Goal: Task Accomplishment & Management: Use online tool/utility

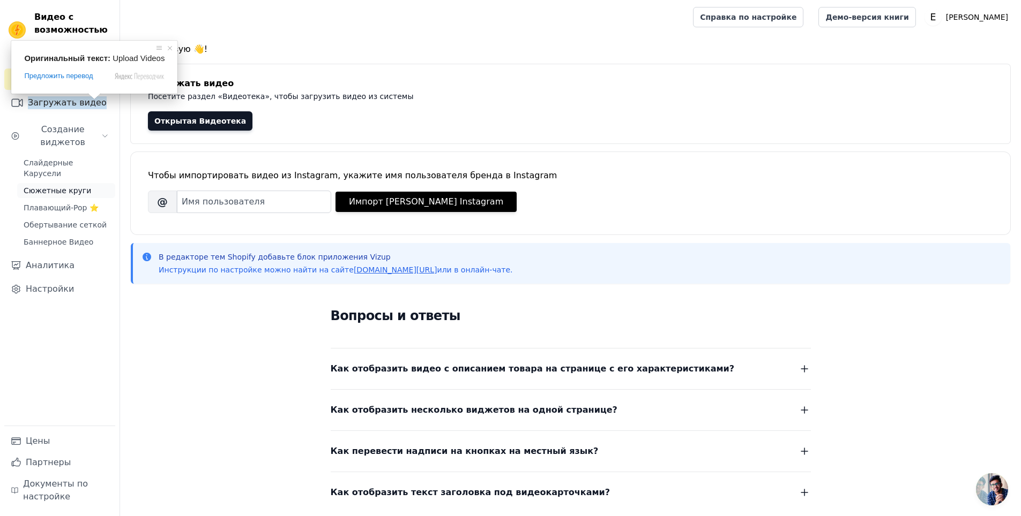
click at [75, 186] on ya-tr-span "Сюжетные круги" at bounding box center [58, 190] width 68 height 9
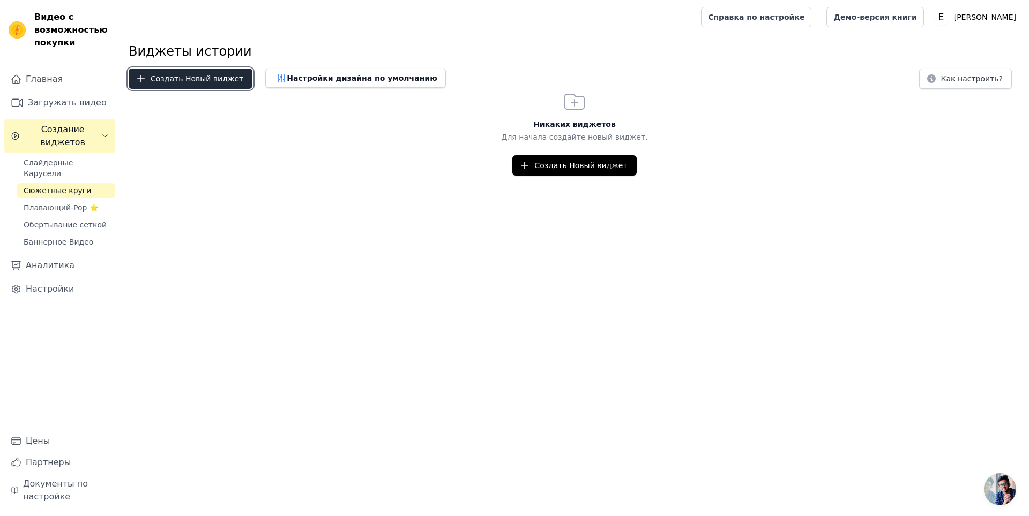
click at [171, 80] on ya-tr-span "Создать Новый виджет" at bounding box center [197, 78] width 93 height 11
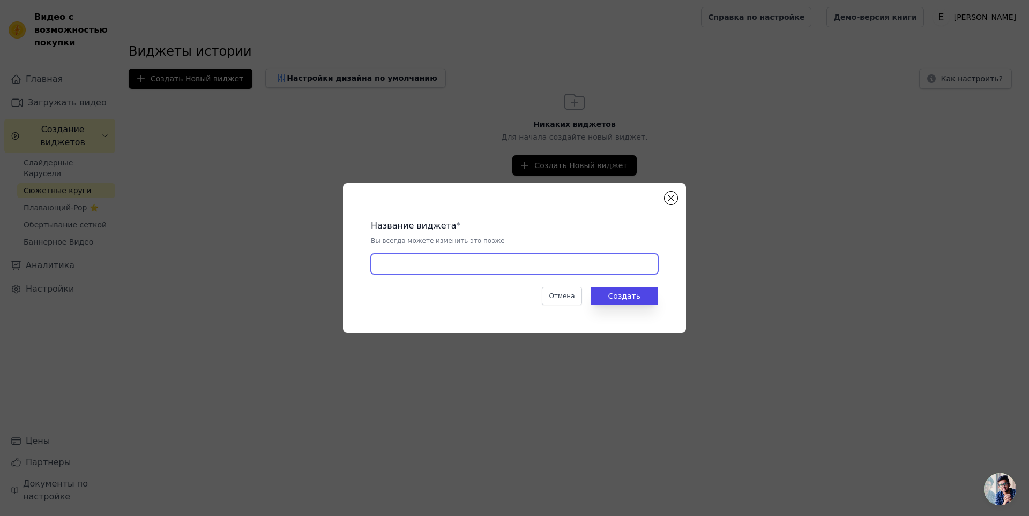
click at [500, 263] on input "text" at bounding box center [514, 264] width 287 height 20
type input "f,f,f,f"
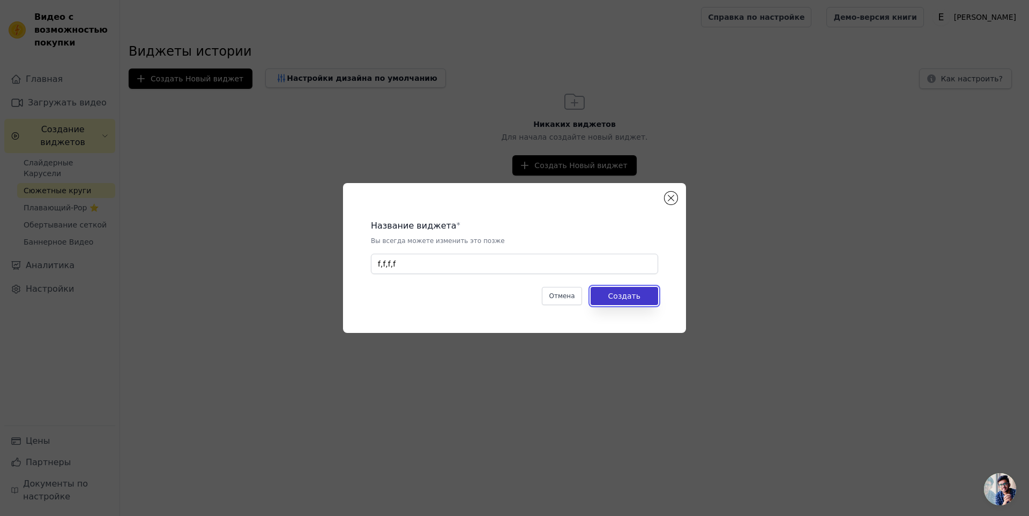
click at [626, 289] on button "Создать" at bounding box center [624, 296] width 68 height 18
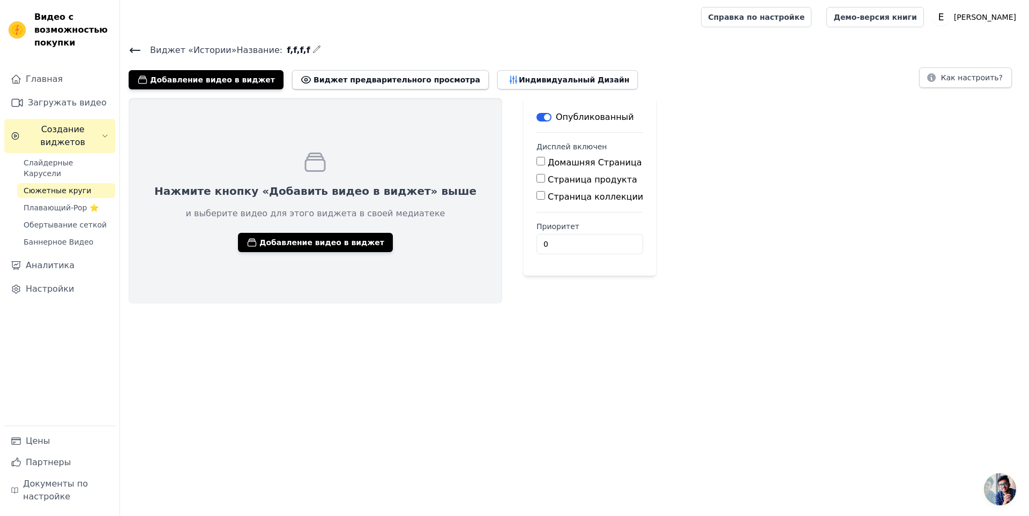
click at [324, 210] on ya-tr-span "и выберите видео для этого виджета в своей медиатеке" at bounding box center [315, 213] width 259 height 10
click at [322, 253] on div "Нажмите кнопку «Добавить видео в виджет» выше и выберите видео для этого виджет…" at bounding box center [315, 201] width 373 height 206
click at [320, 243] on ya-tr-span "Добавление видео в виджет" at bounding box center [321, 242] width 125 height 11
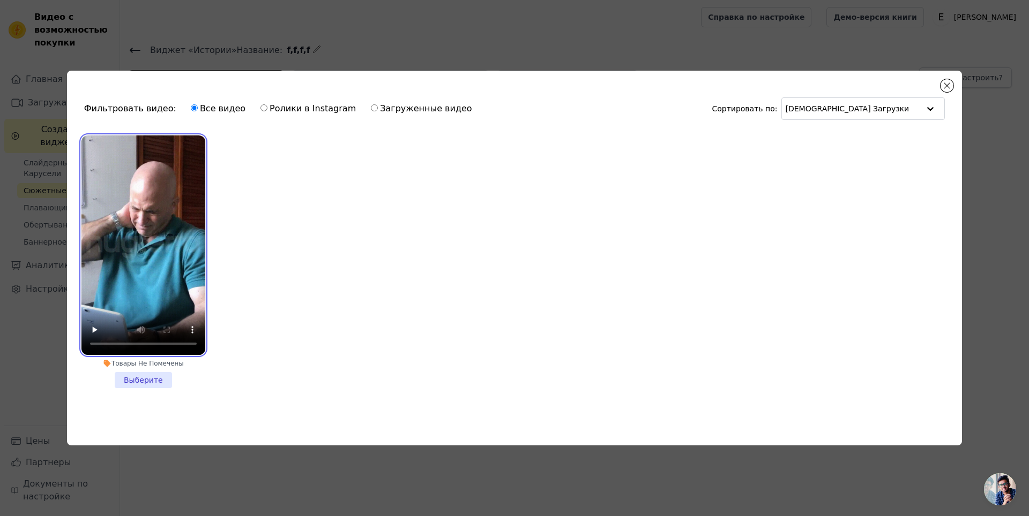
click at [190, 187] on video at bounding box center [143, 246] width 124 height 220
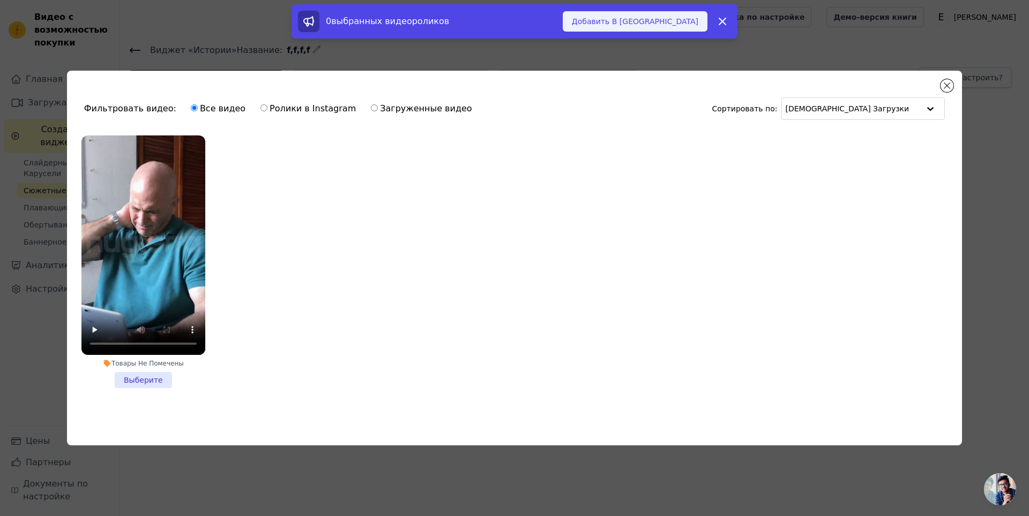
click at [672, 25] on ya-tr-span "Добавить В Виджет" at bounding box center [635, 21] width 126 height 11
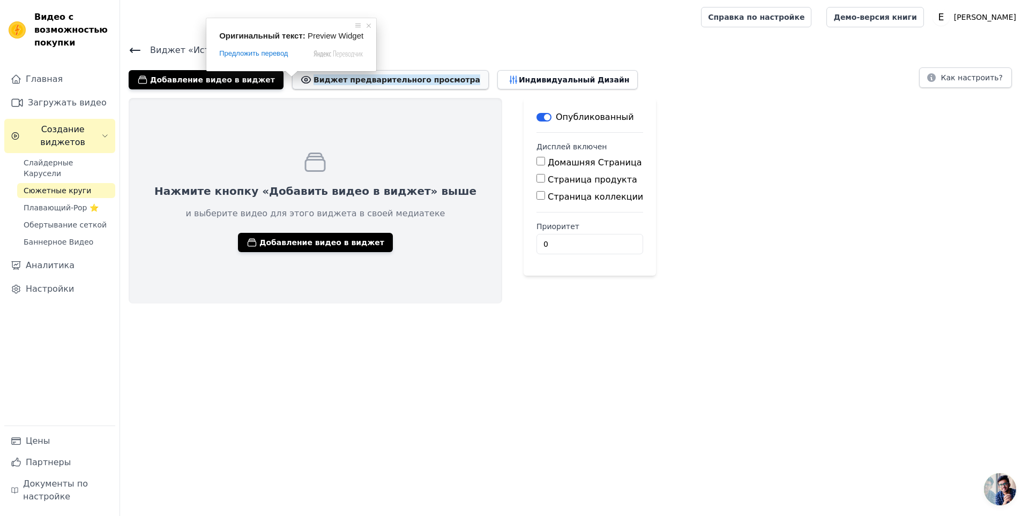
click at [313, 82] on ya-tr-span "Виджет предварительного просмотра" at bounding box center [396, 79] width 167 height 11
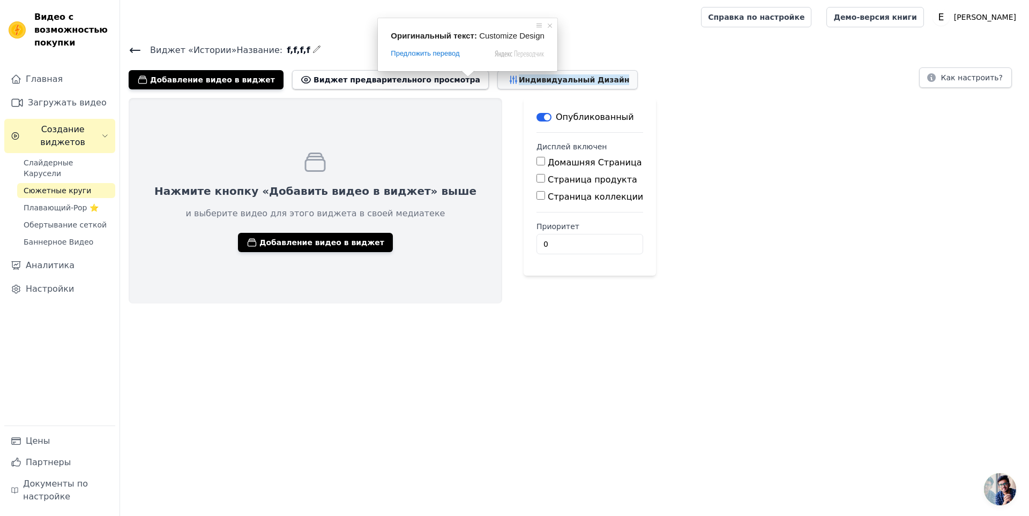
click at [519, 79] on ya-tr-span "Индивидуальный Дизайн" at bounding box center [574, 79] width 111 height 11
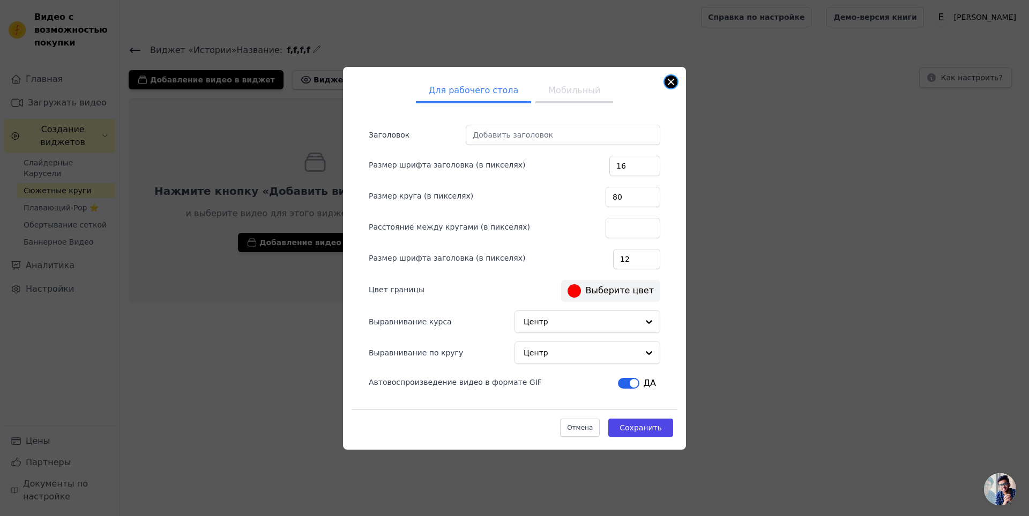
click at [670, 83] on button "Закрыть модальный" at bounding box center [670, 82] width 13 height 13
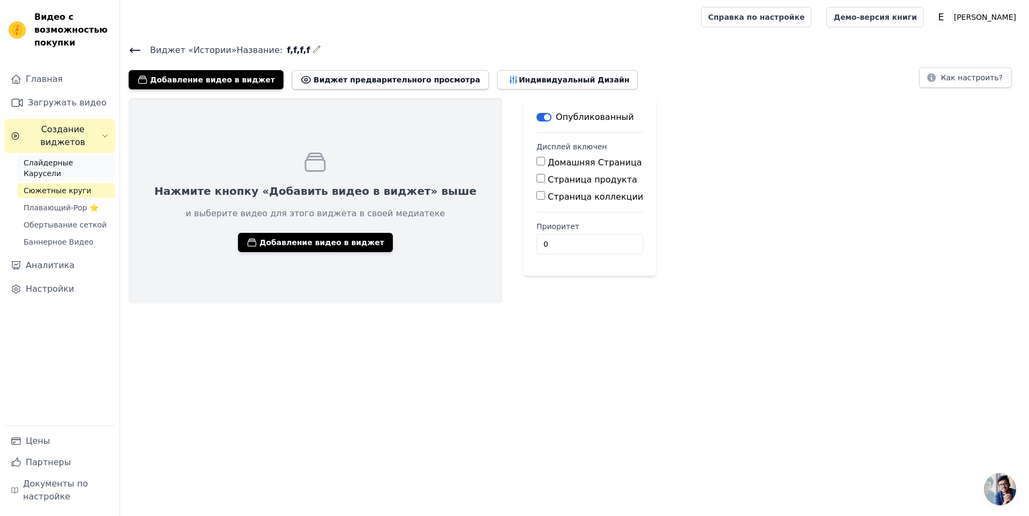
click at [62, 162] on ya-tr-span "Слайдерные Карусели" at bounding box center [48, 168] width 49 height 19
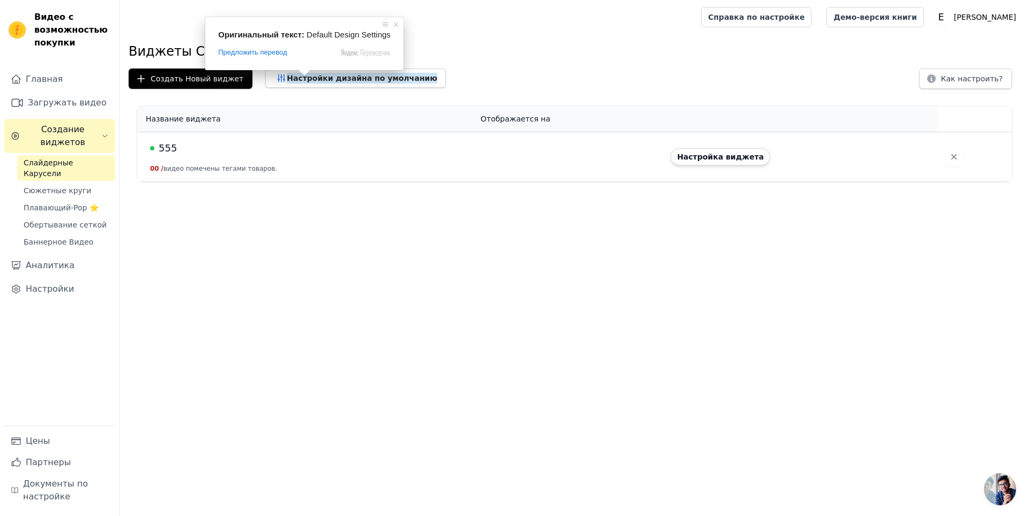
drag, startPoint x: 304, startPoint y: 80, endPoint x: 419, endPoint y: 73, distance: 115.9
click at [426, 73] on div "Создать Новый виджет Настройки дизайна по умолчанию Как настроить?" at bounding box center [574, 79] width 891 height 20
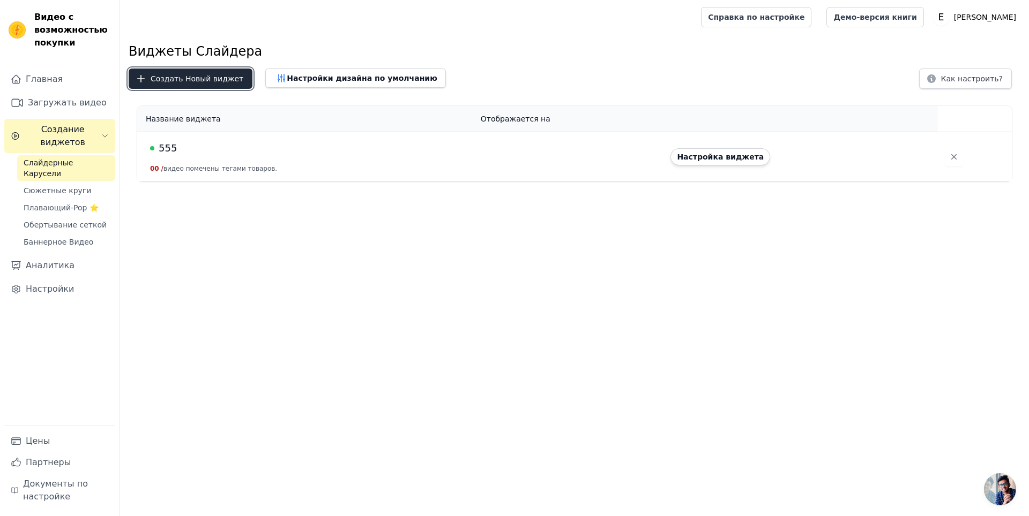
click at [173, 74] on ya-tr-span "Создать Новый виджет" at bounding box center [197, 78] width 93 height 11
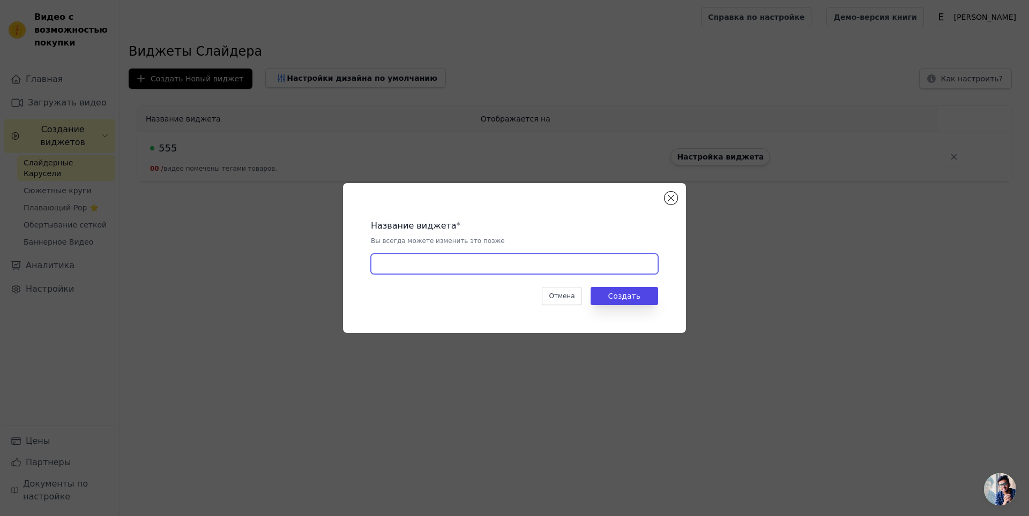
click at [476, 269] on input "text" at bounding box center [514, 264] width 287 height 20
type input "njnn"
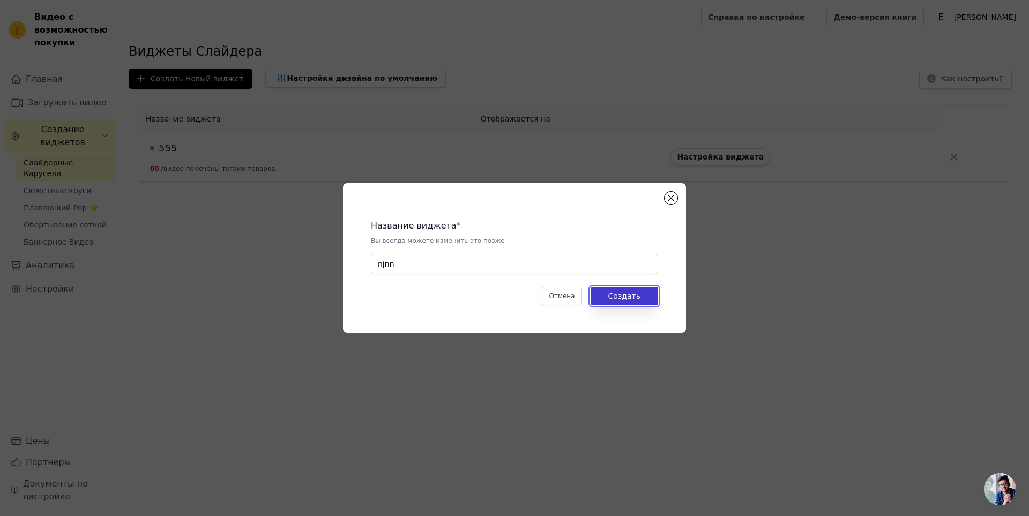
click at [632, 182] on body "Видео с возможностью покупки Главная Загружать видео Создание виджетов Слайдерн…" at bounding box center [514, 91] width 1029 height 182
click at [639, 293] on ya-tr-span "Создать" at bounding box center [624, 296] width 32 height 9
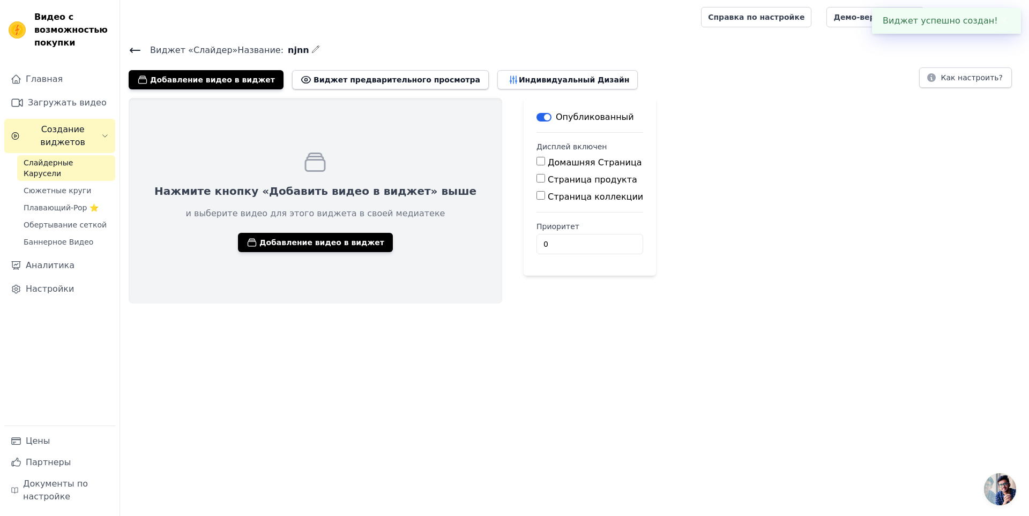
click at [281, 231] on div "Нажмите кнопку «Добавить видео в виджет» выше и выберите видео для этого виджет…" at bounding box center [315, 201] width 373 height 206
click at [283, 242] on ya-tr-span "Добавление видео в виджет" at bounding box center [321, 242] width 125 height 11
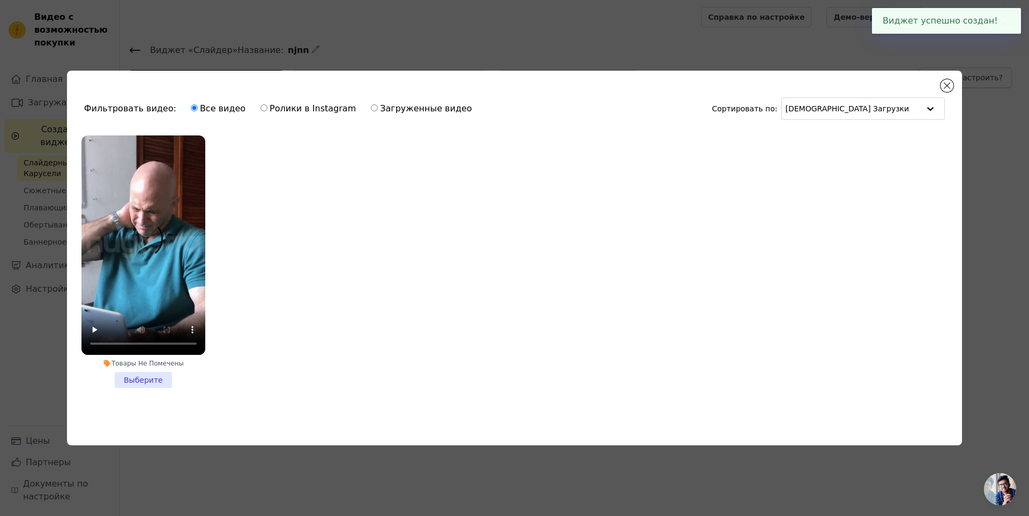
click at [269, 106] on ya-tr-span "Ролики в Instagram" at bounding box center [312, 108] width 86 height 10
click at [263, 106] on input "Ролики в Instagram" at bounding box center [263, 107] width 7 height 7
radio input "true"
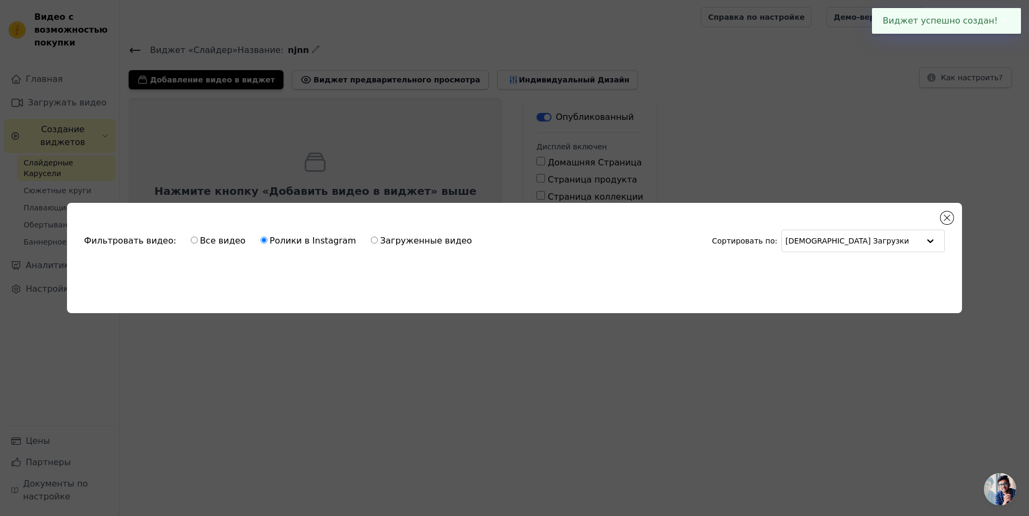
click at [370, 244] on label "Загруженные видео" at bounding box center [421, 241] width 102 height 14
click at [371, 244] on input "Загруженные видео" at bounding box center [374, 240] width 7 height 7
radio input "true"
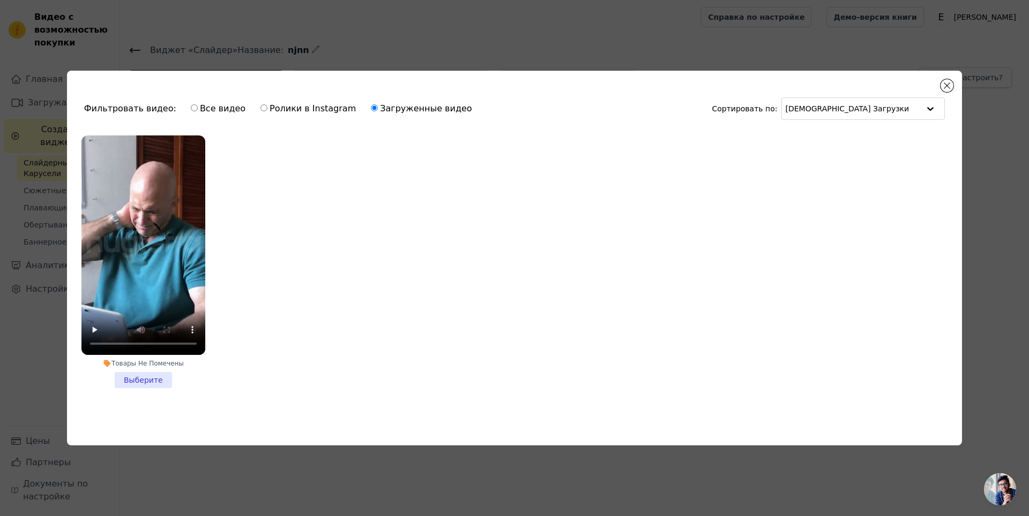
click at [200, 105] on ya-tr-span "Все видео" at bounding box center [223, 108] width 46 height 10
click at [198, 105] on input "Все видео" at bounding box center [194, 107] width 7 height 7
radio input "true"
click at [148, 371] on li "Товары Не Помечены Выберите" at bounding box center [143, 262] width 124 height 253
click at [0, 0] on input "Товары Не Помечены Выберите" at bounding box center [0, 0] width 0 height 0
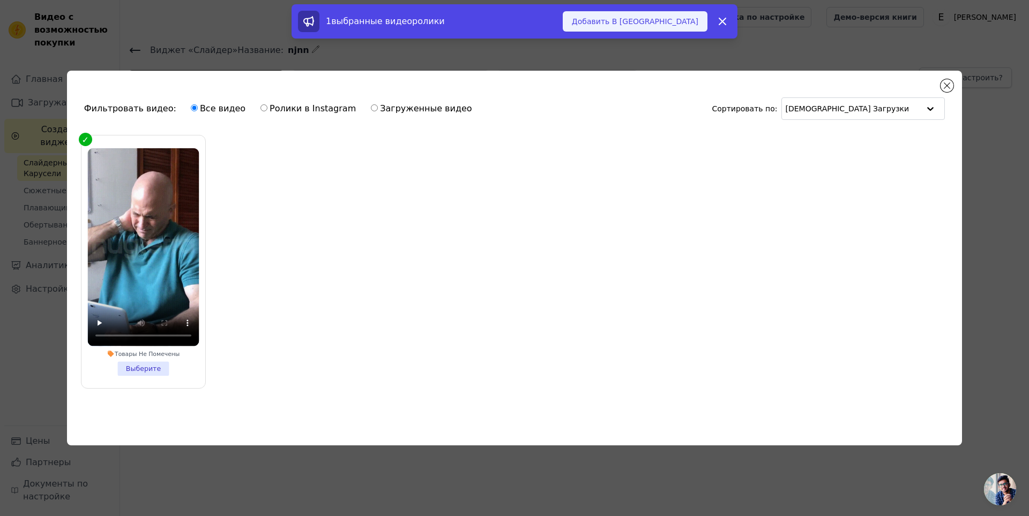
click at [674, 22] on ya-tr-span "Добавить В Виджет" at bounding box center [635, 21] width 126 height 11
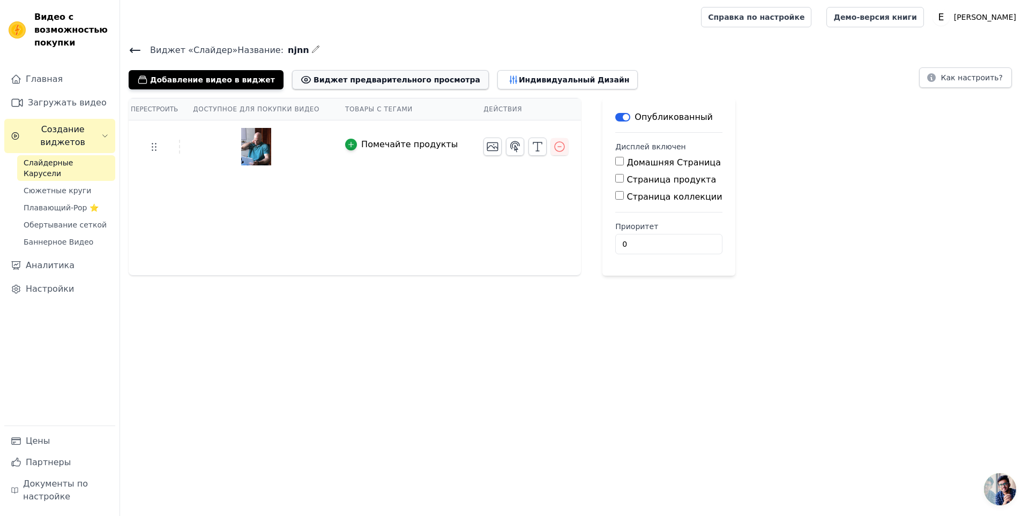
click at [384, 83] on ya-tr-span "Виджет предварительного просмотра" at bounding box center [396, 79] width 167 height 11
